Goal: Task Accomplishment & Management: Manage account settings

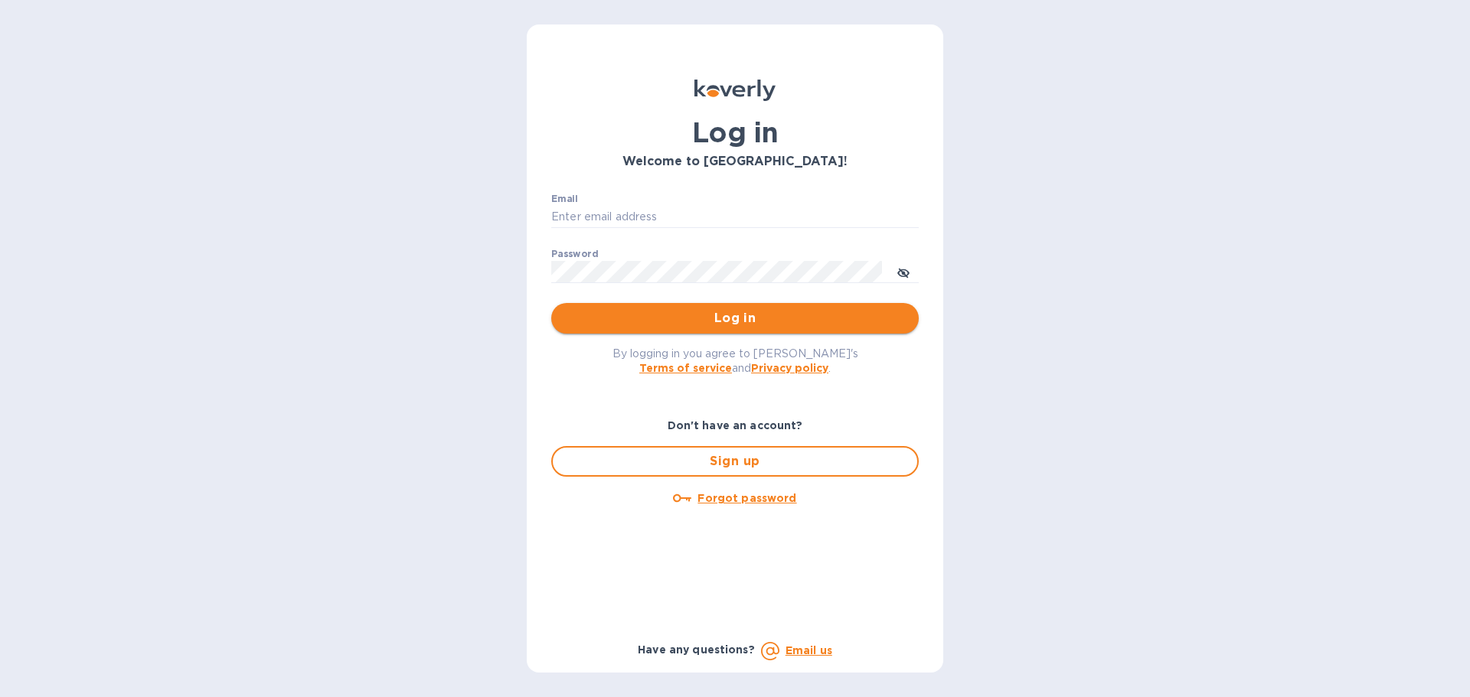
type input "[EMAIL_ADDRESS][DOMAIN_NAME]"
click at [725, 326] on span "Log in" at bounding box center [734, 318] width 343 height 18
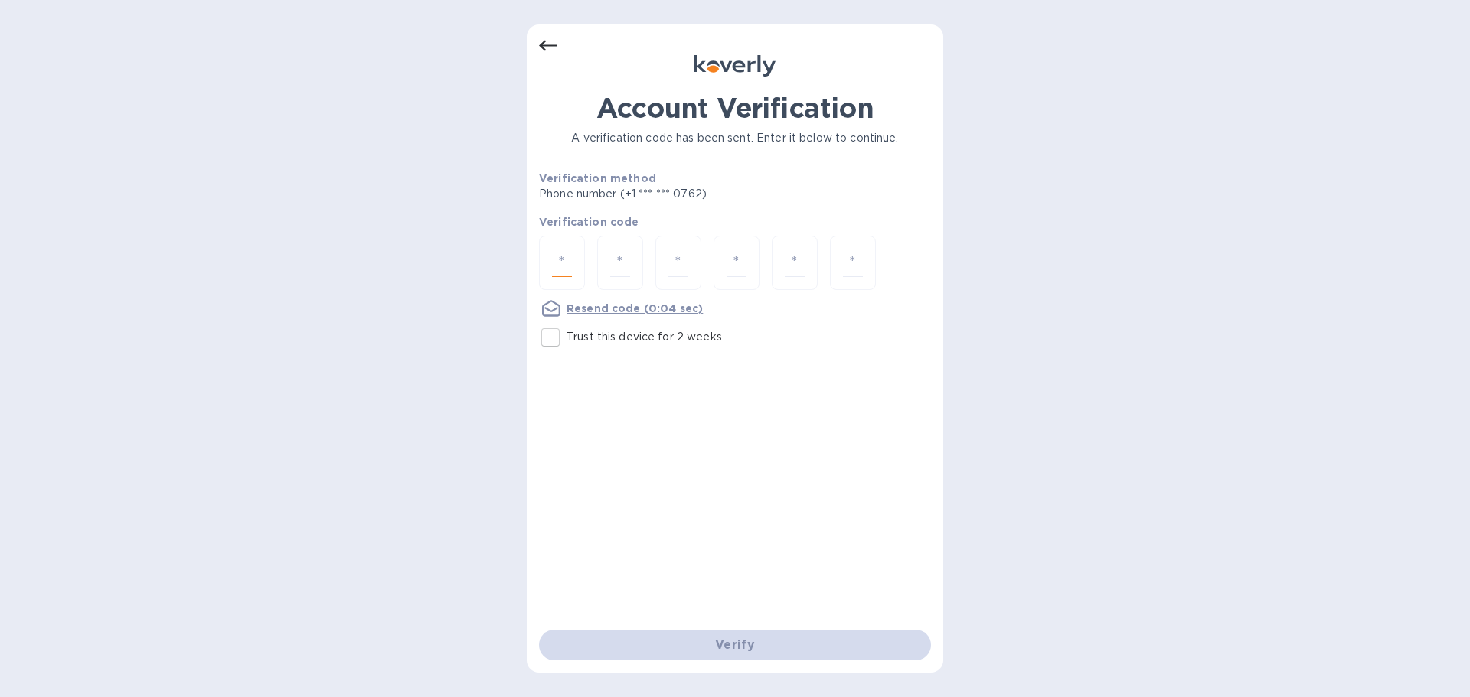
click at [563, 265] on input "number" at bounding box center [562, 263] width 20 height 28
type input "9"
type input "3"
type input "6"
type input "4"
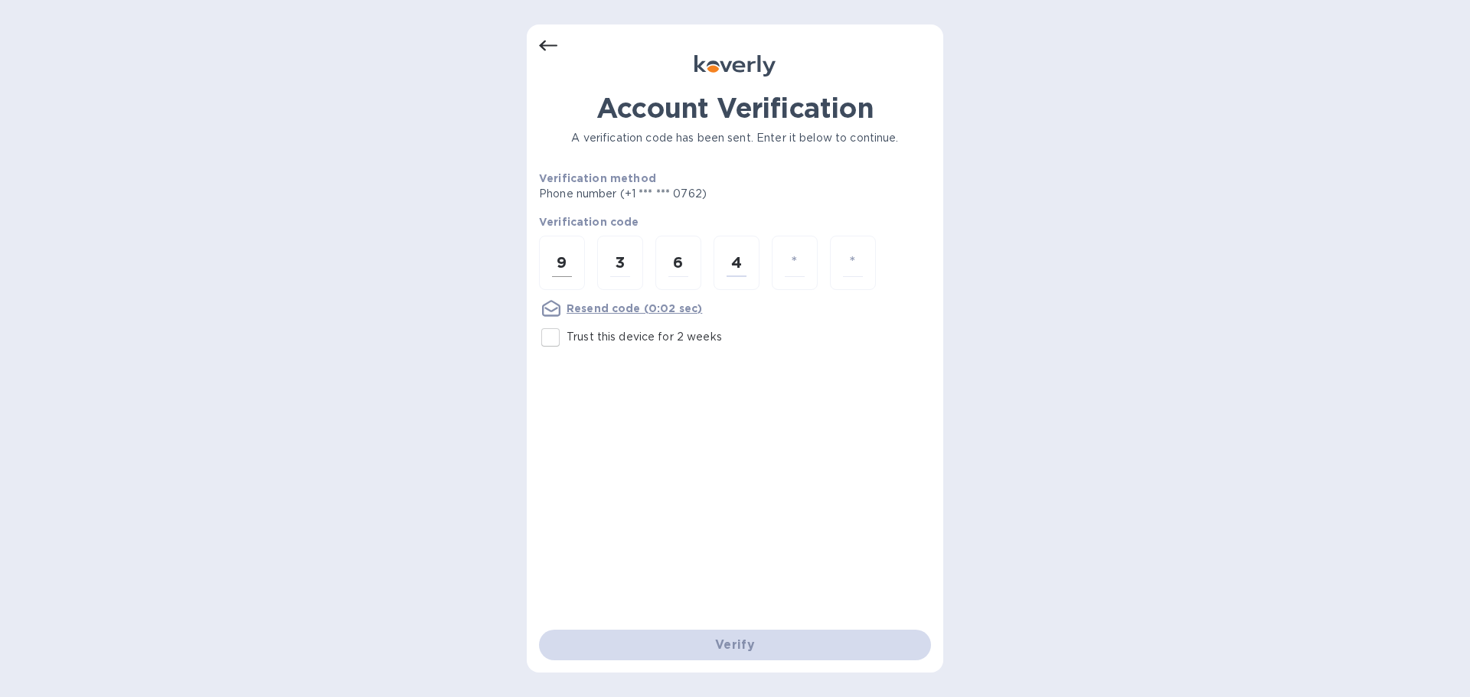
type input "8"
type input "6"
